Goal: Task Accomplishment & Management: Use online tool/utility

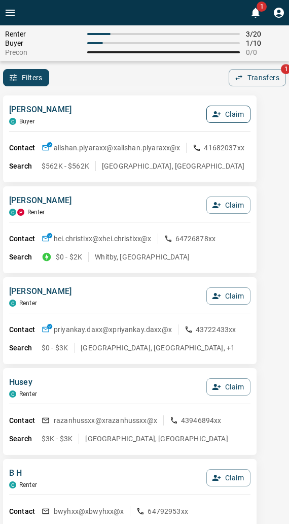
click at [209, 112] on button "Claim" at bounding box center [229, 114] width 44 height 17
click at [215, 112] on button "Confirm Claim" at bounding box center [214, 114] width 73 height 17
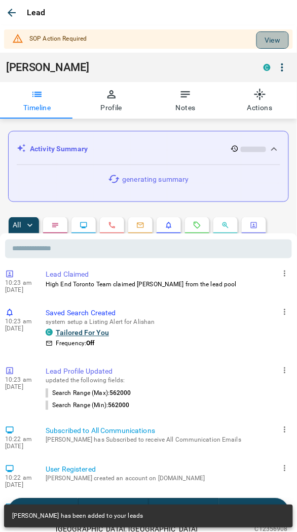
click at [271, 40] on button "View" at bounding box center [273, 39] width 32 height 17
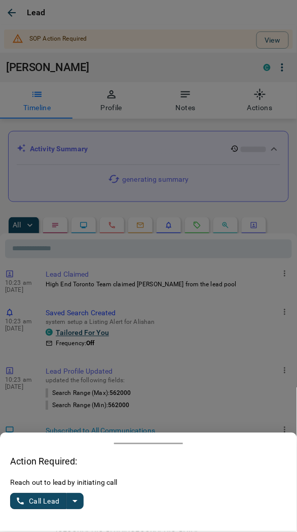
click at [73, 495] on button "split button" at bounding box center [74, 501] width 17 height 16
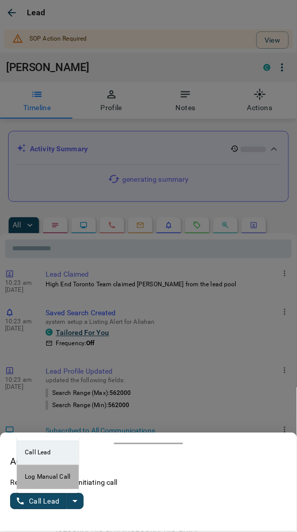
click at [49, 474] on li "Log Manual Call" at bounding box center [48, 477] width 62 height 24
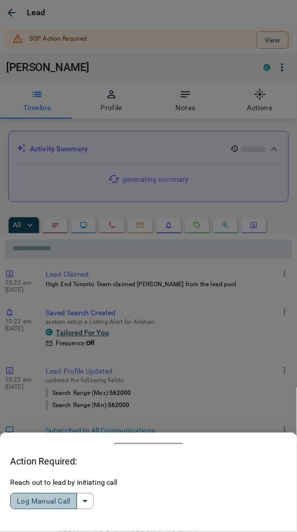
click at [53, 496] on button "Log Manual Call" at bounding box center [43, 501] width 67 height 16
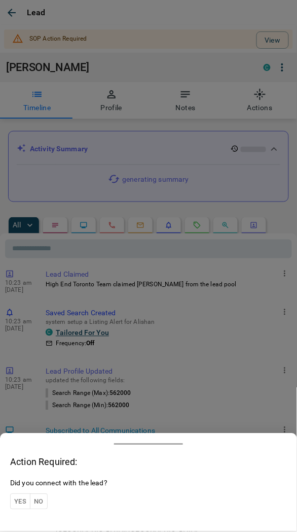
click at [21, 498] on button "Yes" at bounding box center [20, 502] width 20 height 16
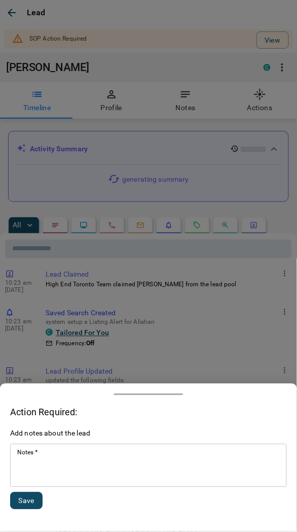
click at [59, 470] on textarea "Notes   *" at bounding box center [148, 466] width 263 height 35
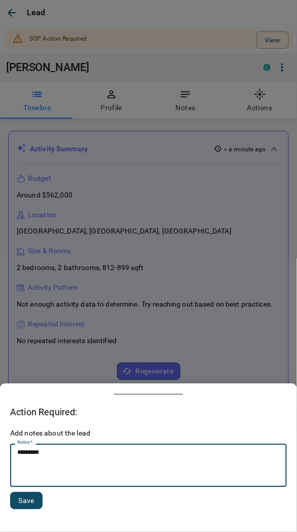
type textarea "*********"
click at [30, 505] on button "Save" at bounding box center [26, 500] width 32 height 17
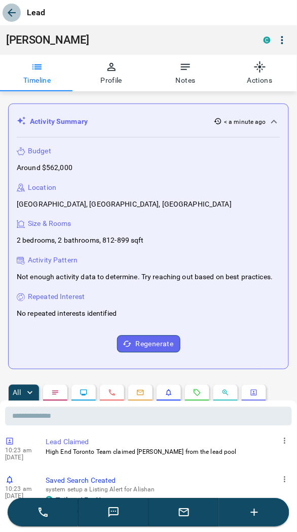
click at [11, 16] on icon "button" at bounding box center [12, 13] width 8 height 8
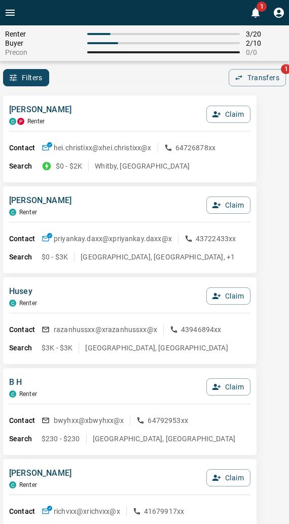
drag, startPoint x: 133, startPoint y: 66, endPoint x: 113, endPoint y: 70, distance: 20.5
click at [133, 67] on div "Renter 3 / 20 Buyer 2 / 10 Precon 0 / 0 Filters 0 Transfers 1" at bounding box center [144, 55] width 289 height 61
